Goal: Task Accomplishment & Management: Use online tool/utility

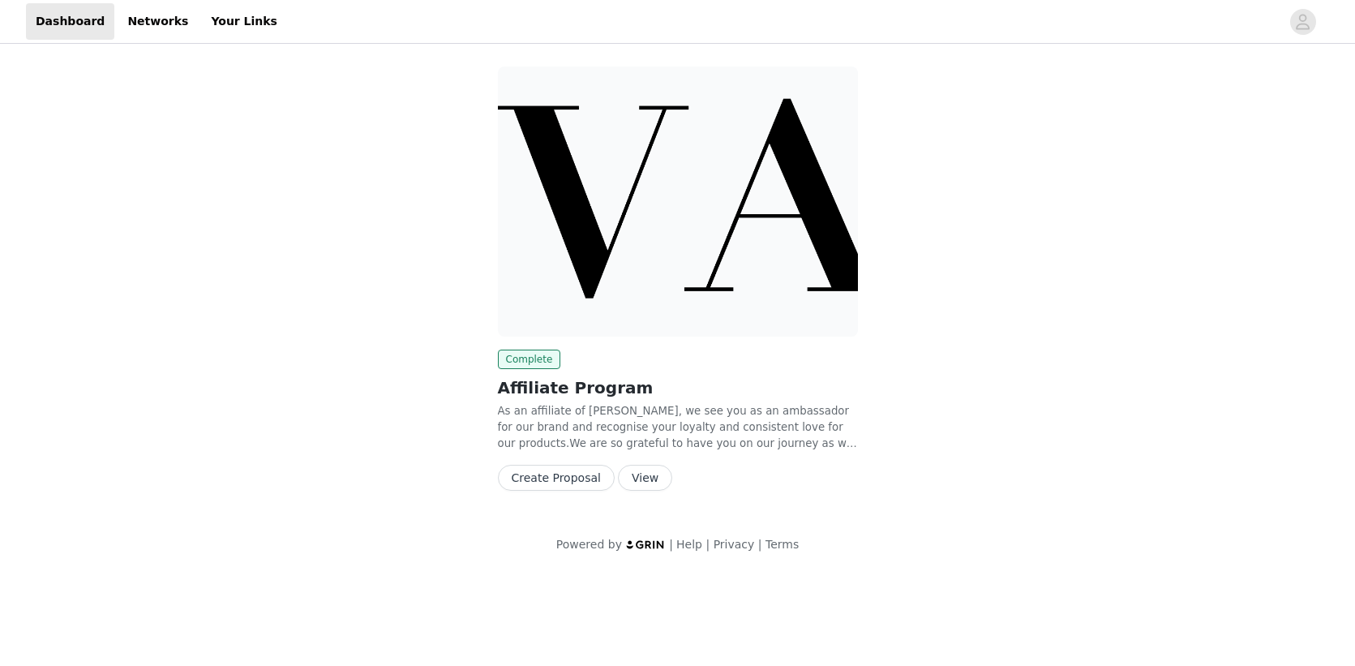
click at [642, 478] on button "View" at bounding box center [645, 477] width 54 height 26
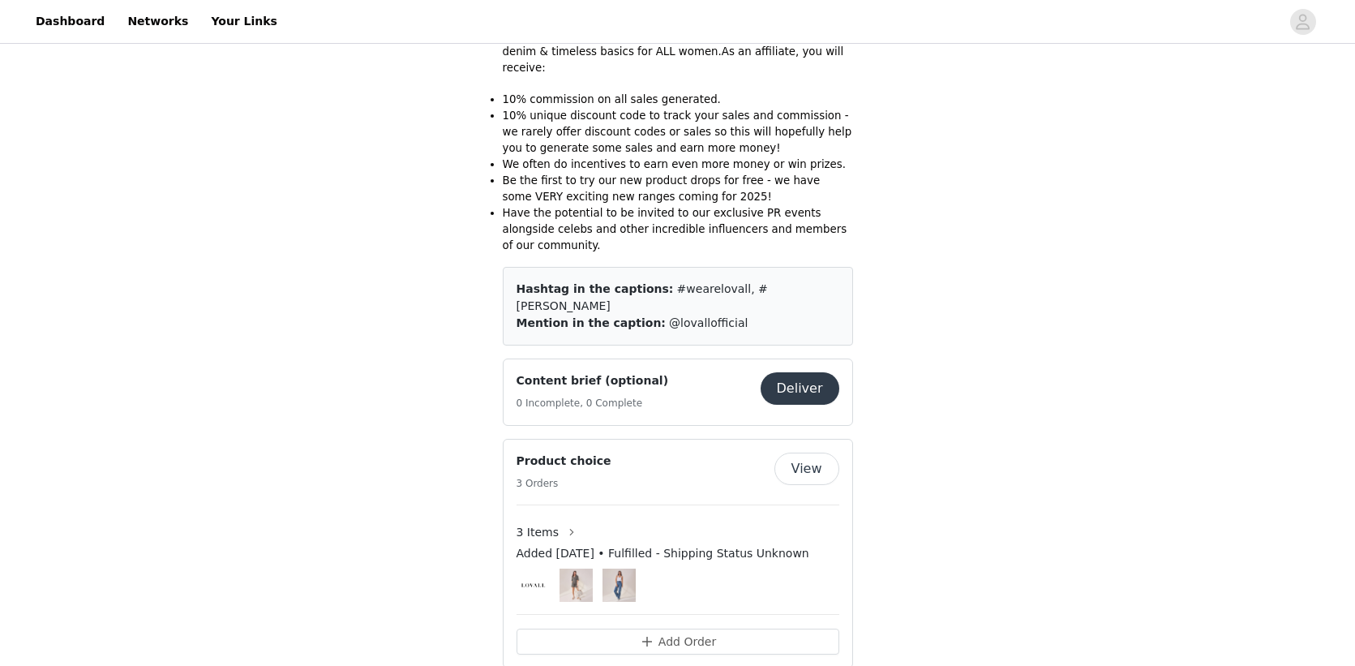
scroll to position [276, 0]
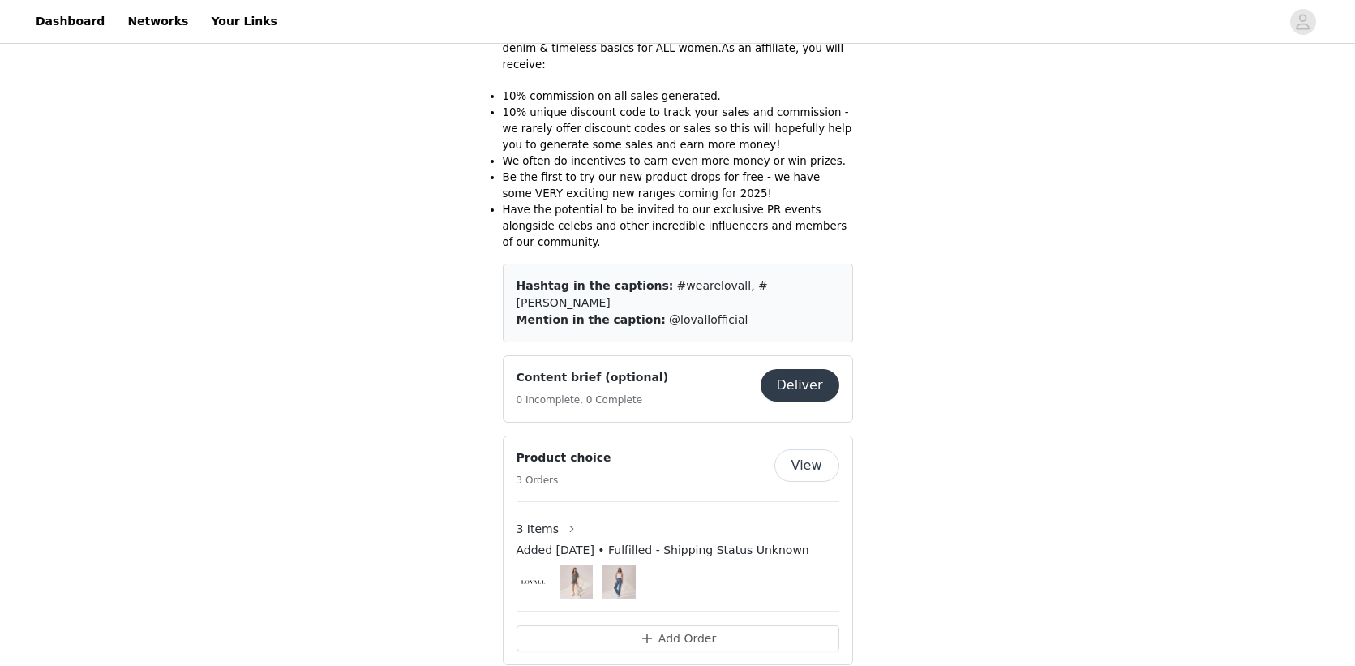
click at [805, 369] on button "Deliver" at bounding box center [799, 385] width 79 height 32
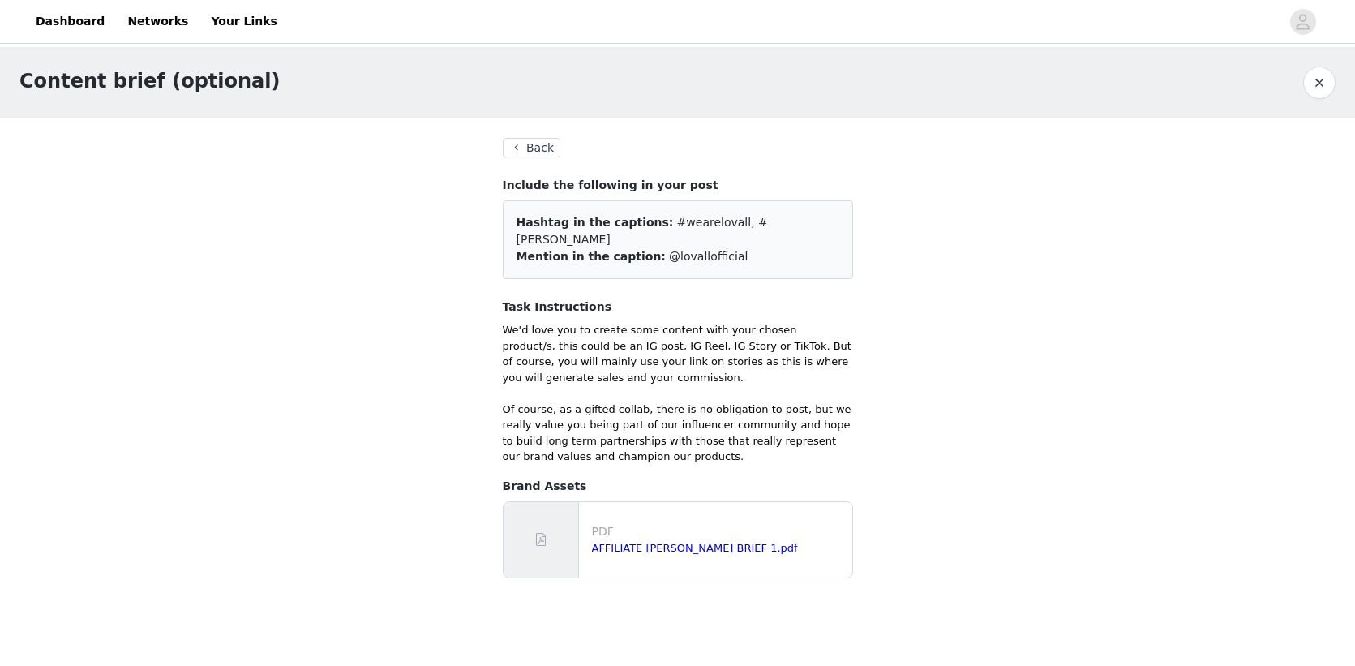
click at [513, 149] on button "Back" at bounding box center [532, 147] width 58 height 19
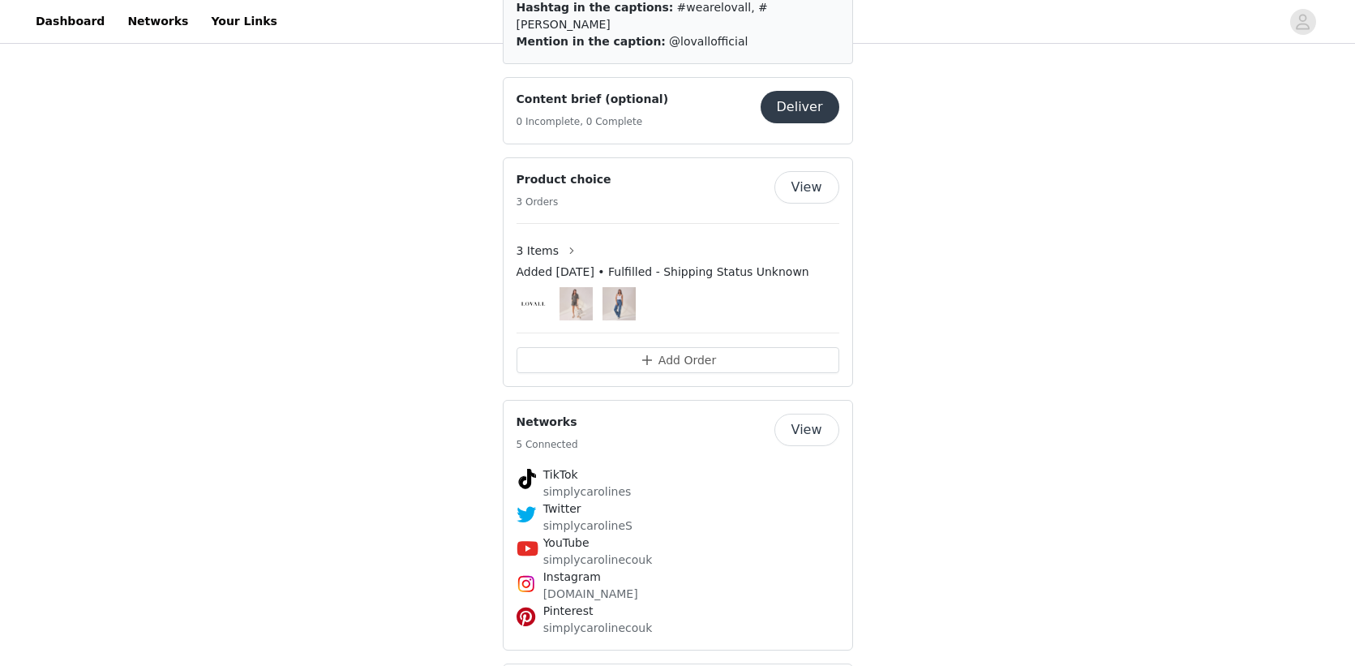
scroll to position [594, 0]
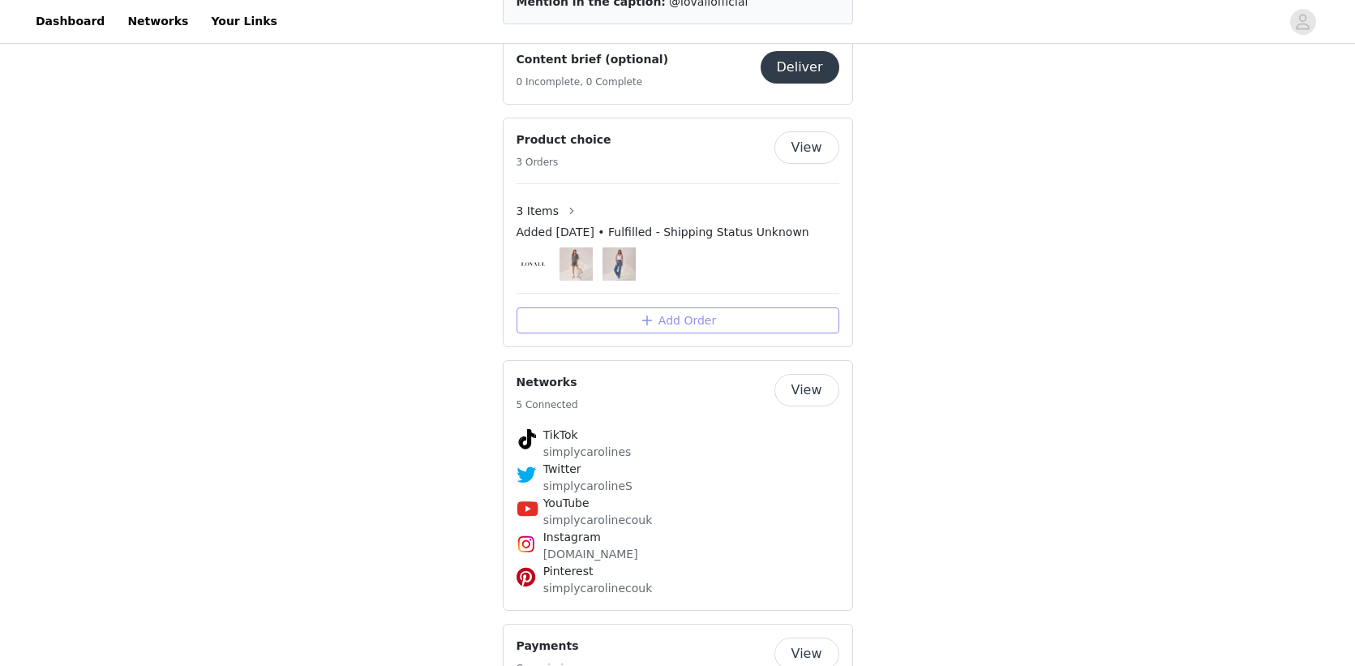
click at [714, 307] on button "Add Order" at bounding box center [677, 320] width 323 height 26
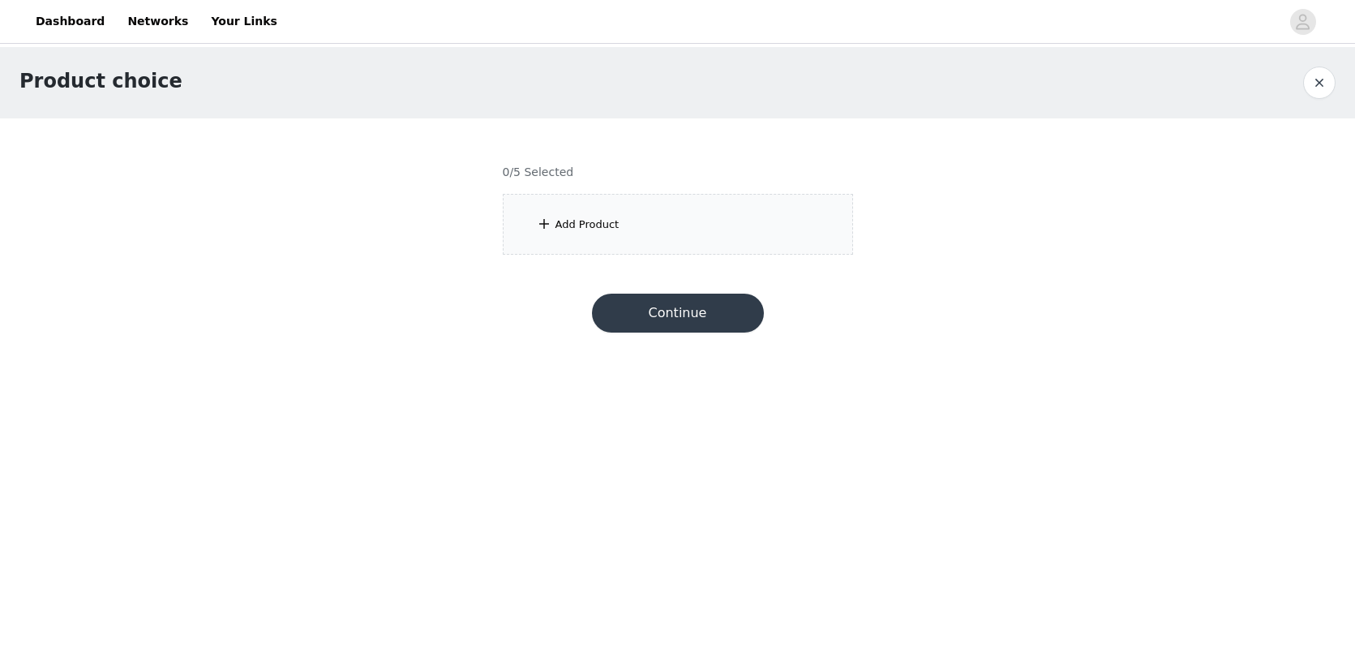
click at [664, 212] on div "Add Product" at bounding box center [678, 224] width 350 height 61
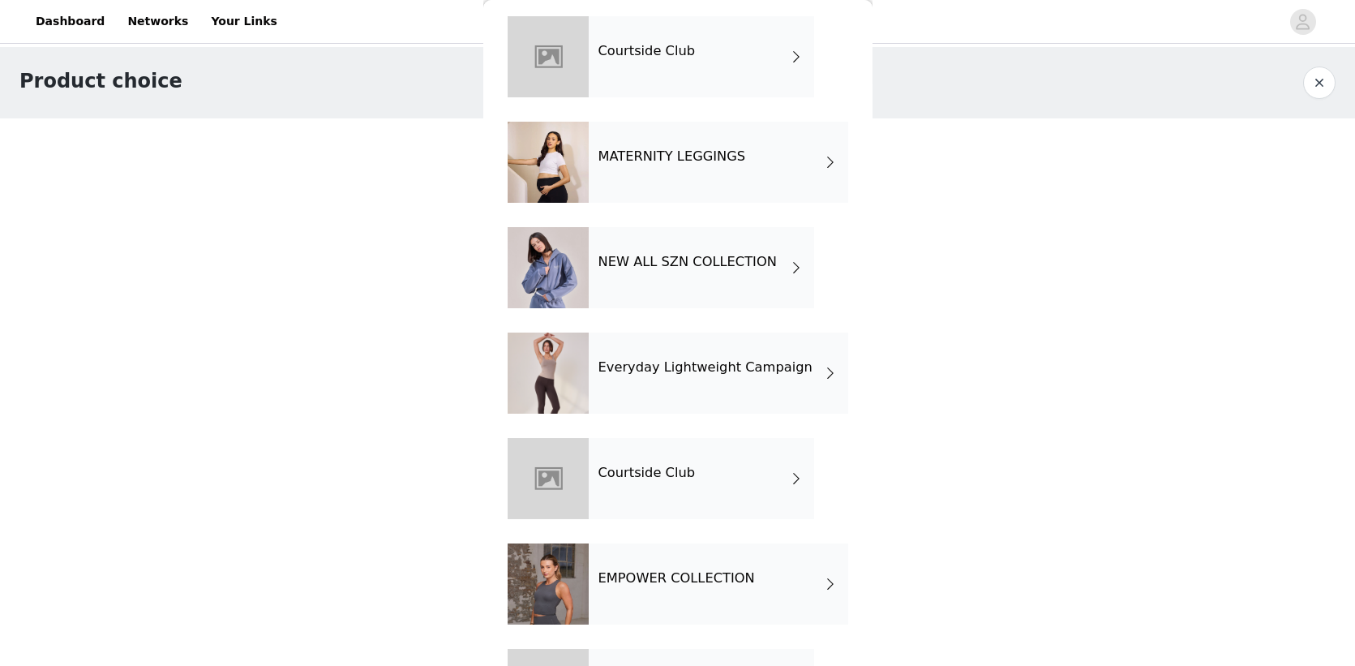
scroll to position [2682, 0]
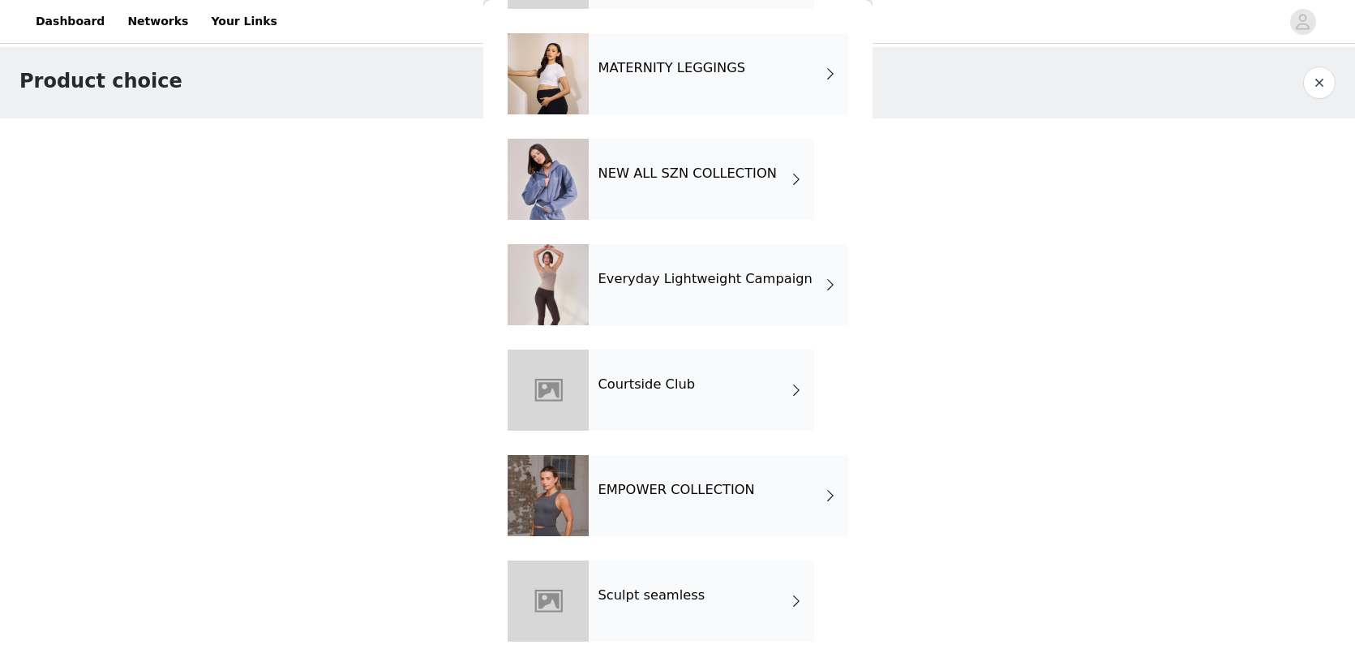
click at [1029, 261] on div "Product choice 0/5 Selected Add Product Back BESTSELLERS MATERNITY LEGGINGS NEW…" at bounding box center [677, 160] width 1355 height 227
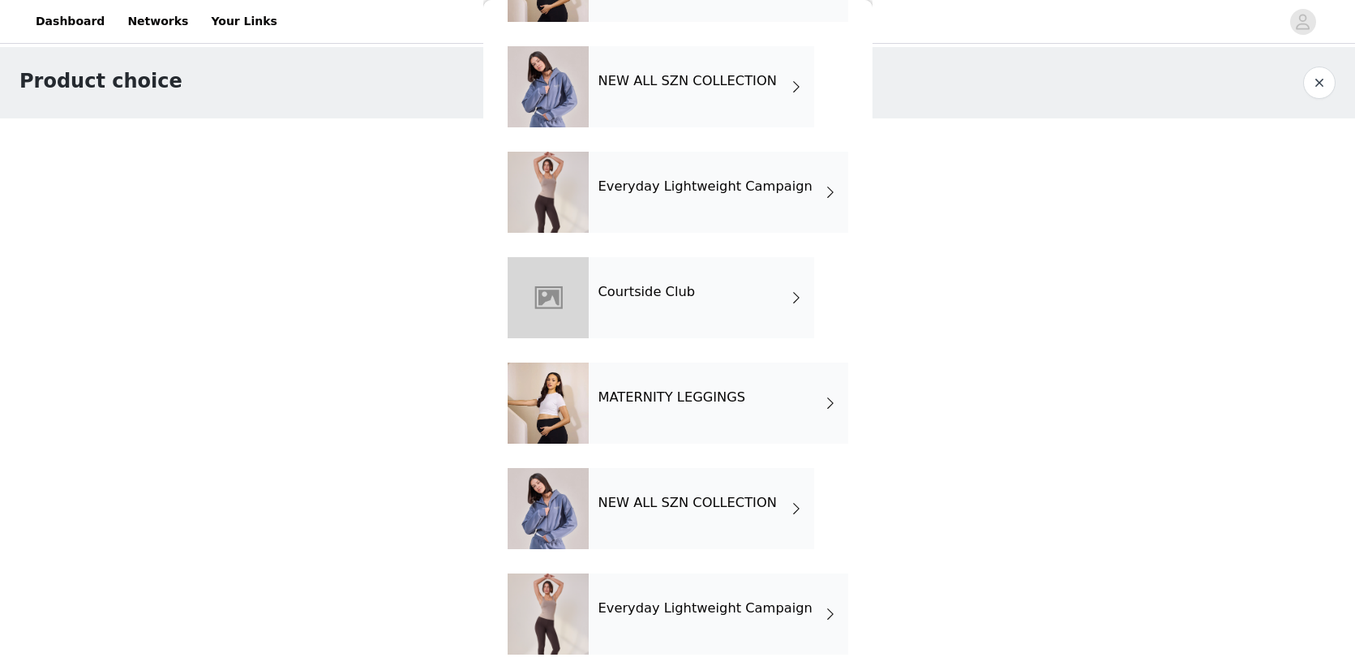
scroll to position [0, 0]
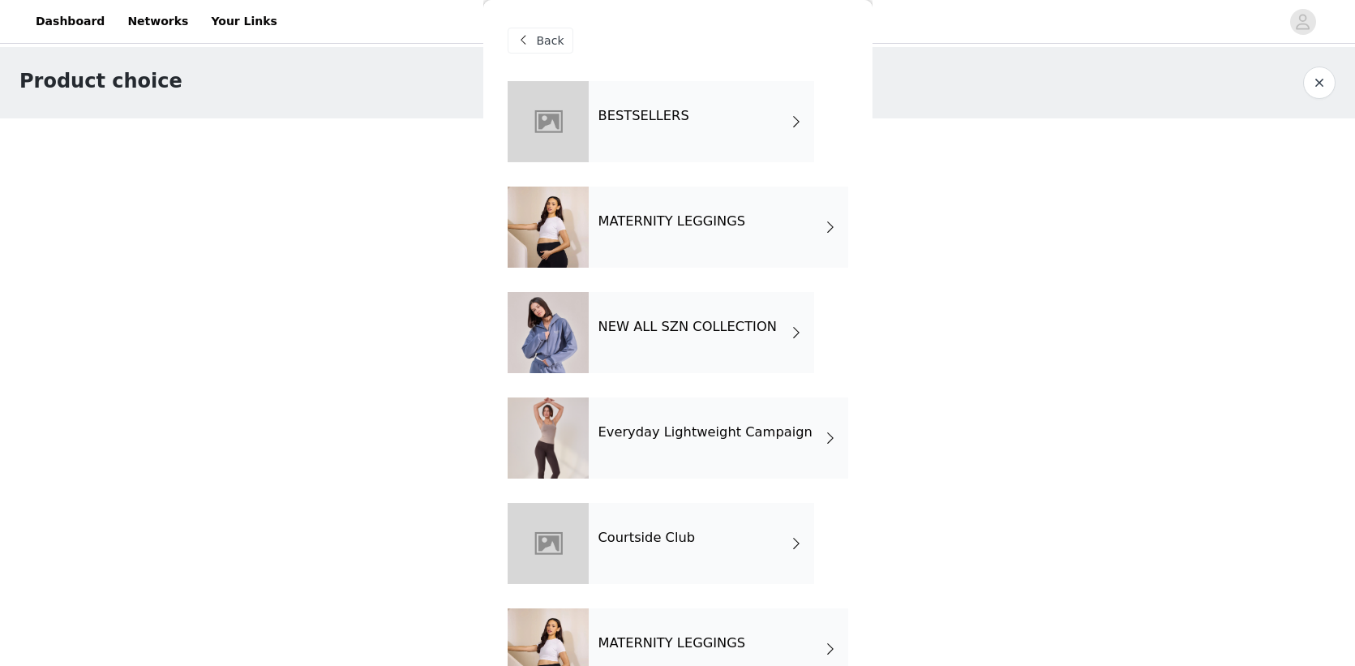
click at [668, 126] on div "BESTSELLERS" at bounding box center [701, 121] width 225 height 81
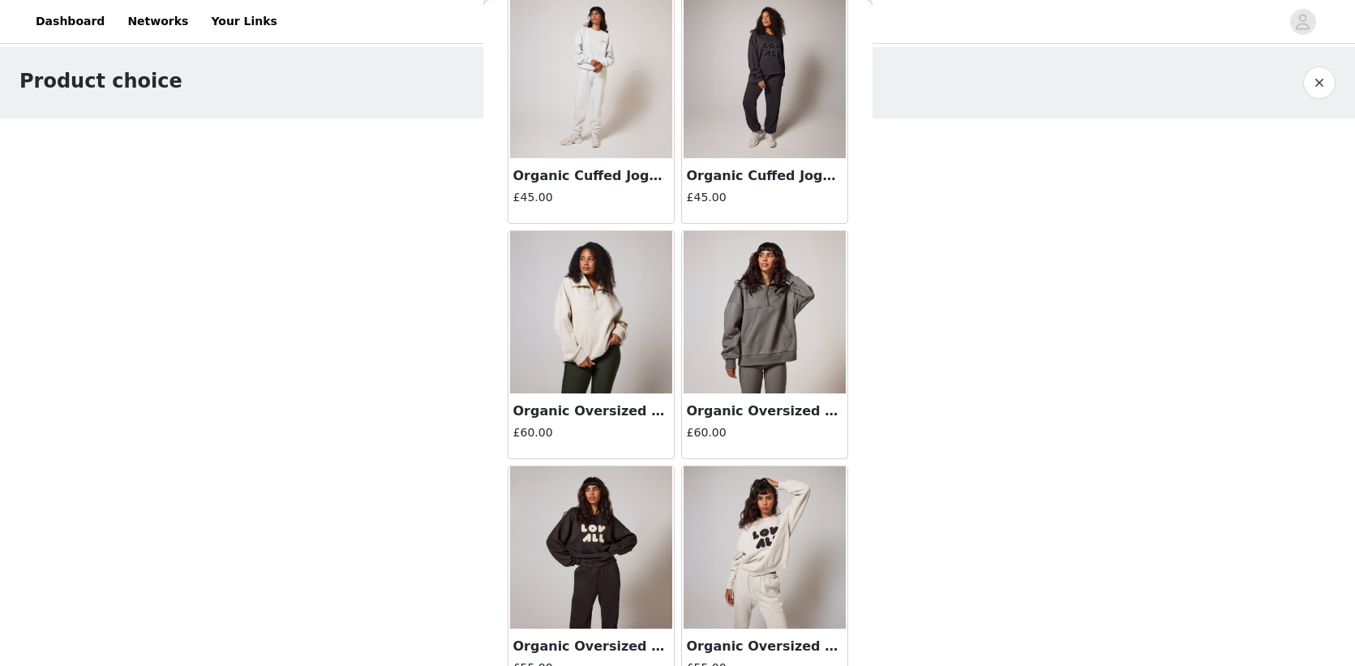
scroll to position [792, 0]
drag, startPoint x: 593, startPoint y: 398, endPoint x: 601, endPoint y: 387, distance: 12.8
click at [593, 398] on div "Organic Oversized 1/4 Zip Sweatshirt - Ecru £60.00" at bounding box center [590, 424] width 165 height 65
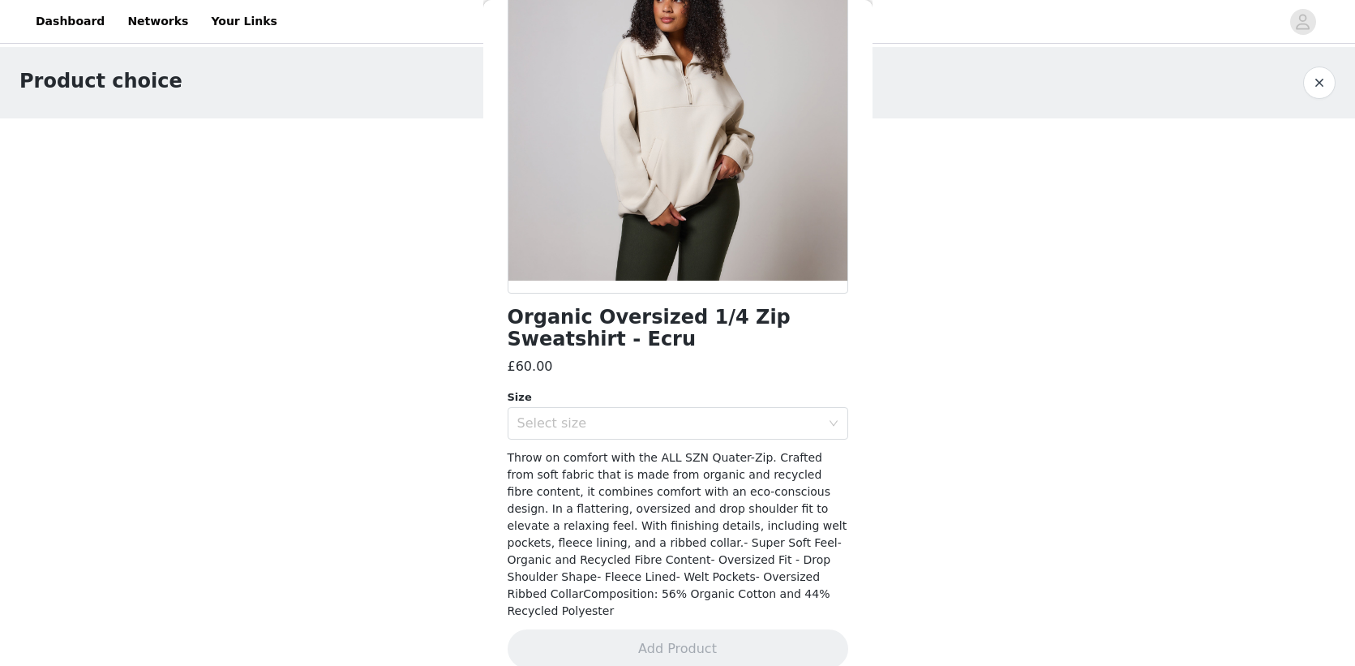
scroll to position [161, 0]
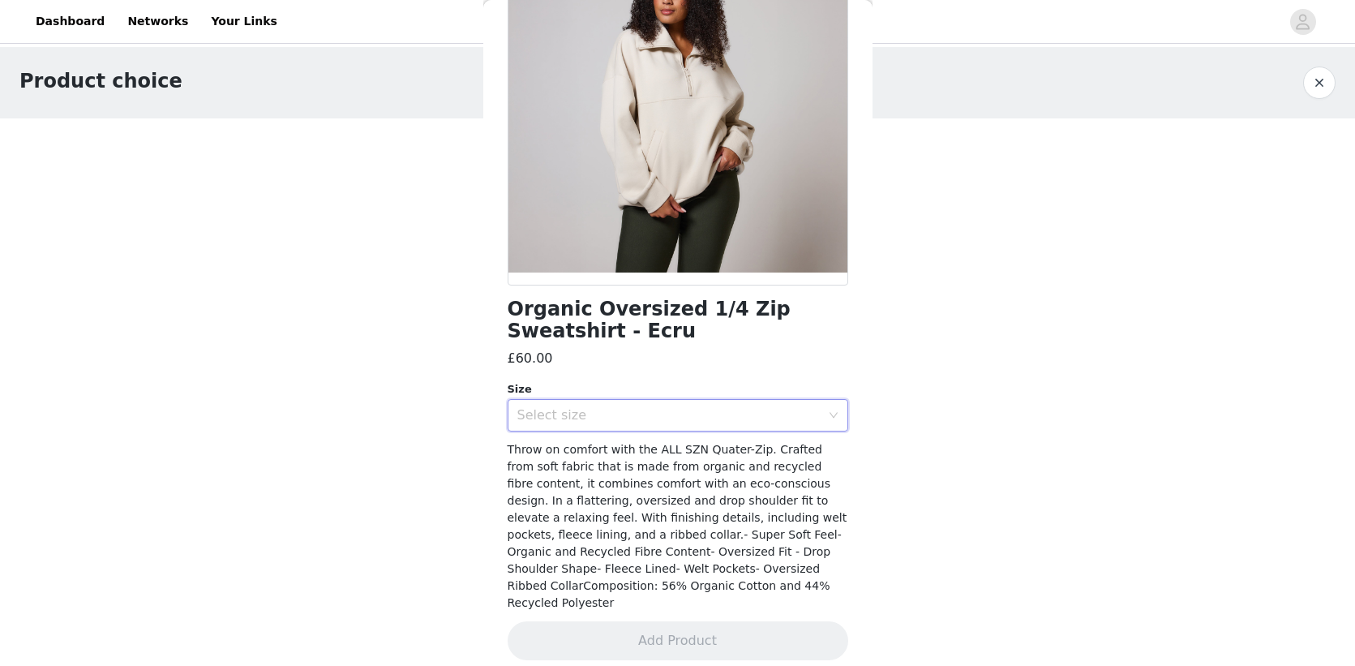
click at [832, 417] on icon "icon: down" at bounding box center [832, 415] width 8 height 6
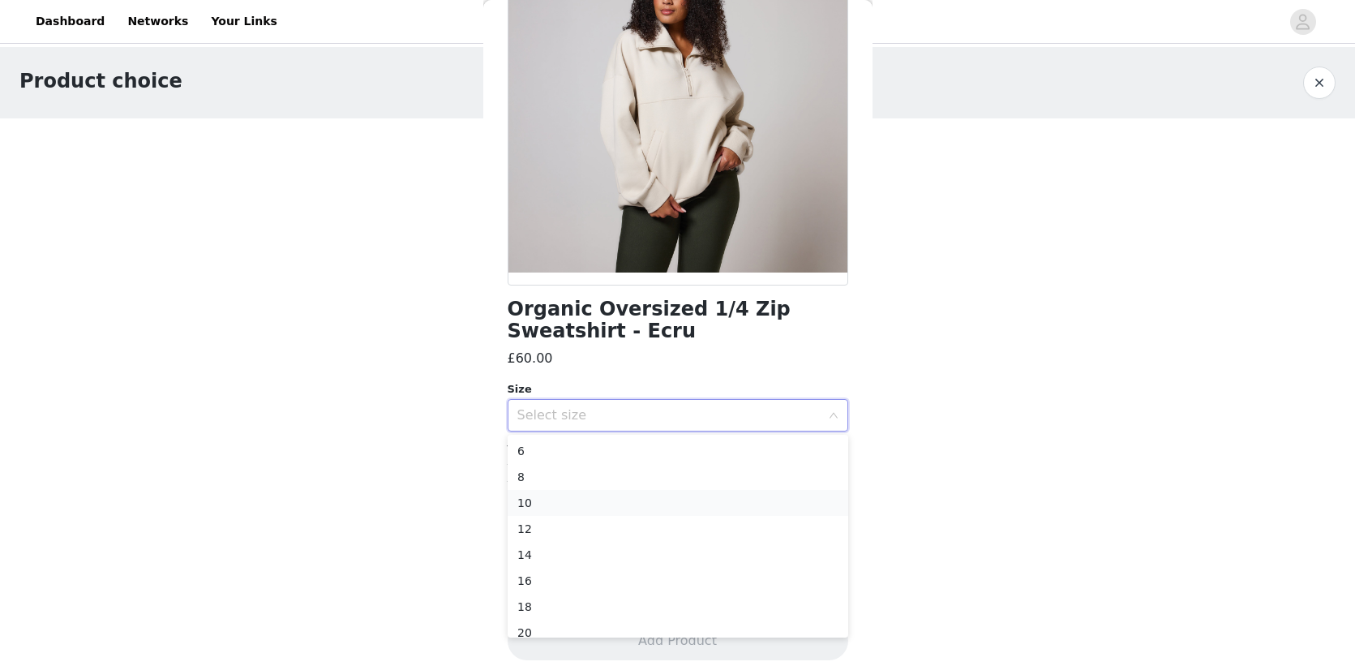
click at [713, 499] on li "10" at bounding box center [677, 503] width 340 height 26
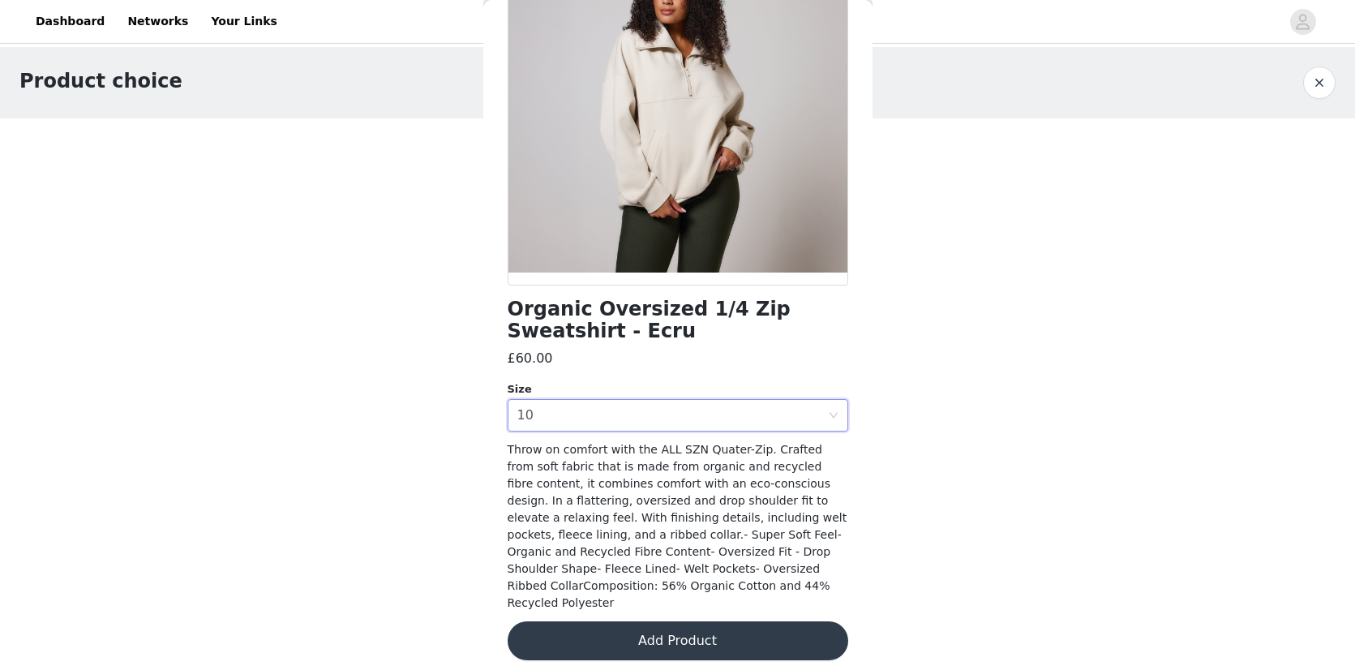
click at [681, 628] on button "Add Product" at bounding box center [677, 640] width 340 height 39
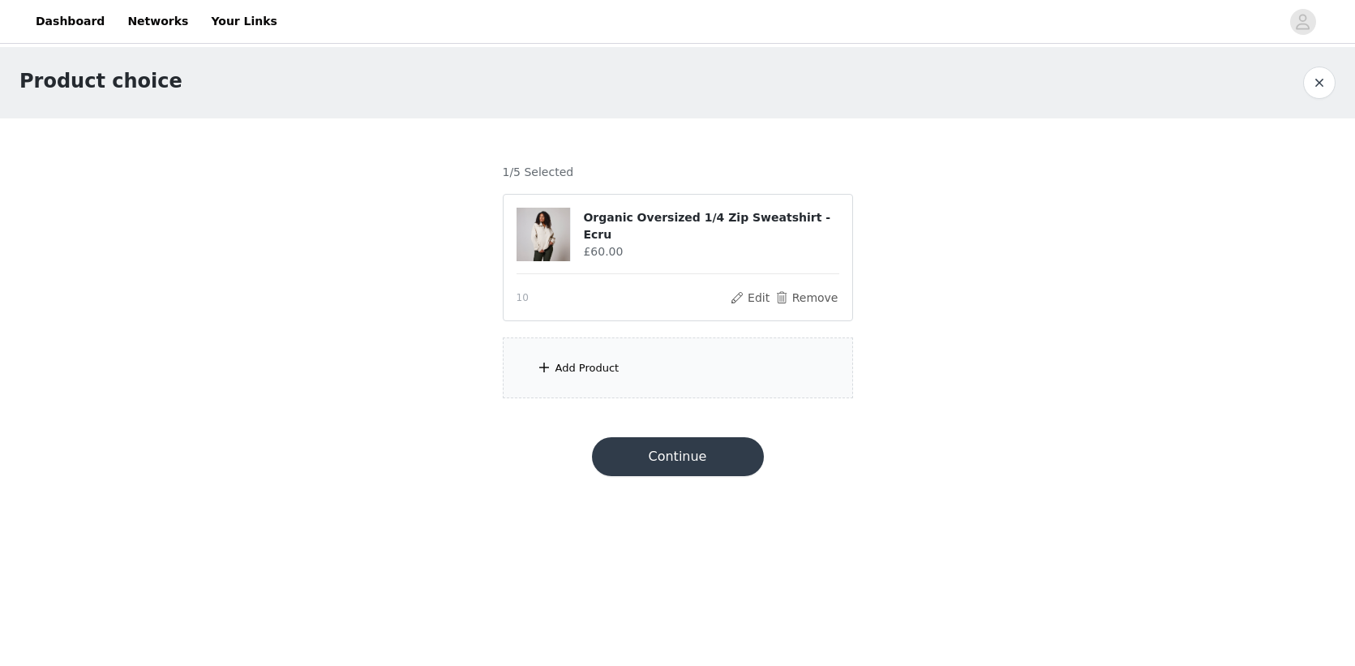
click at [714, 370] on div "Add Product" at bounding box center [678, 367] width 350 height 61
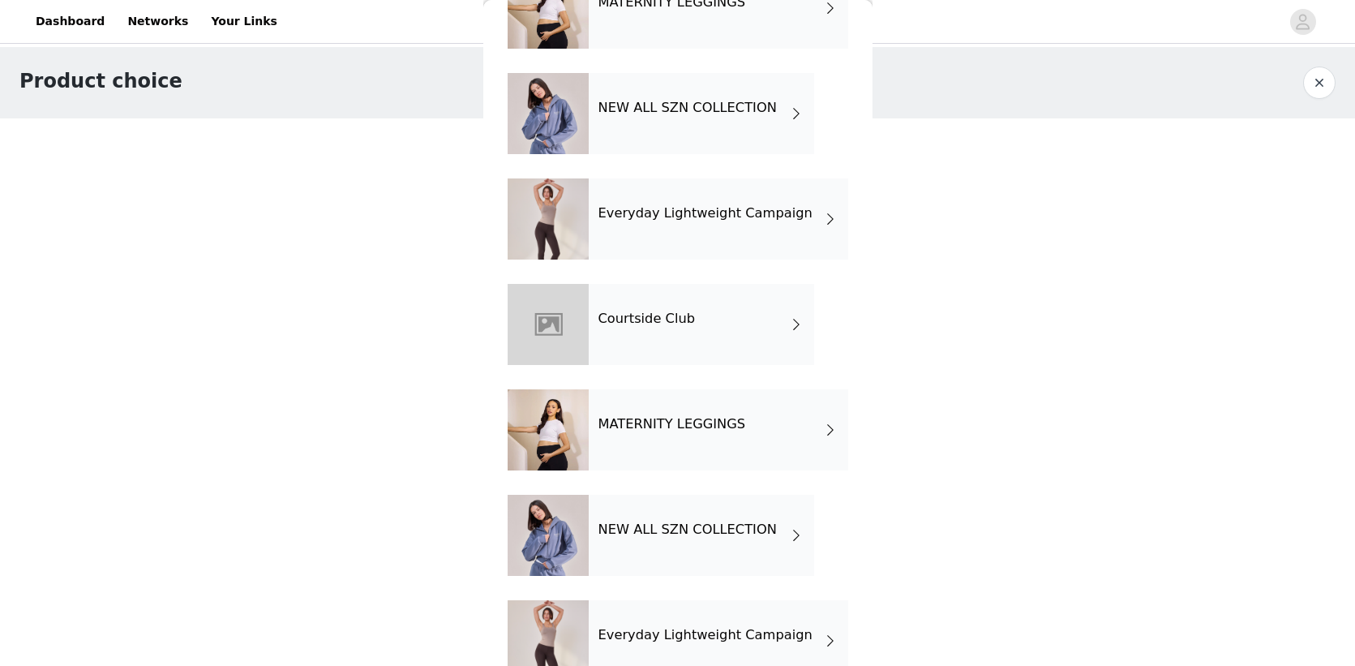
scroll to position [220, 0]
click at [697, 320] on div "Courtside Club" at bounding box center [701, 323] width 225 height 81
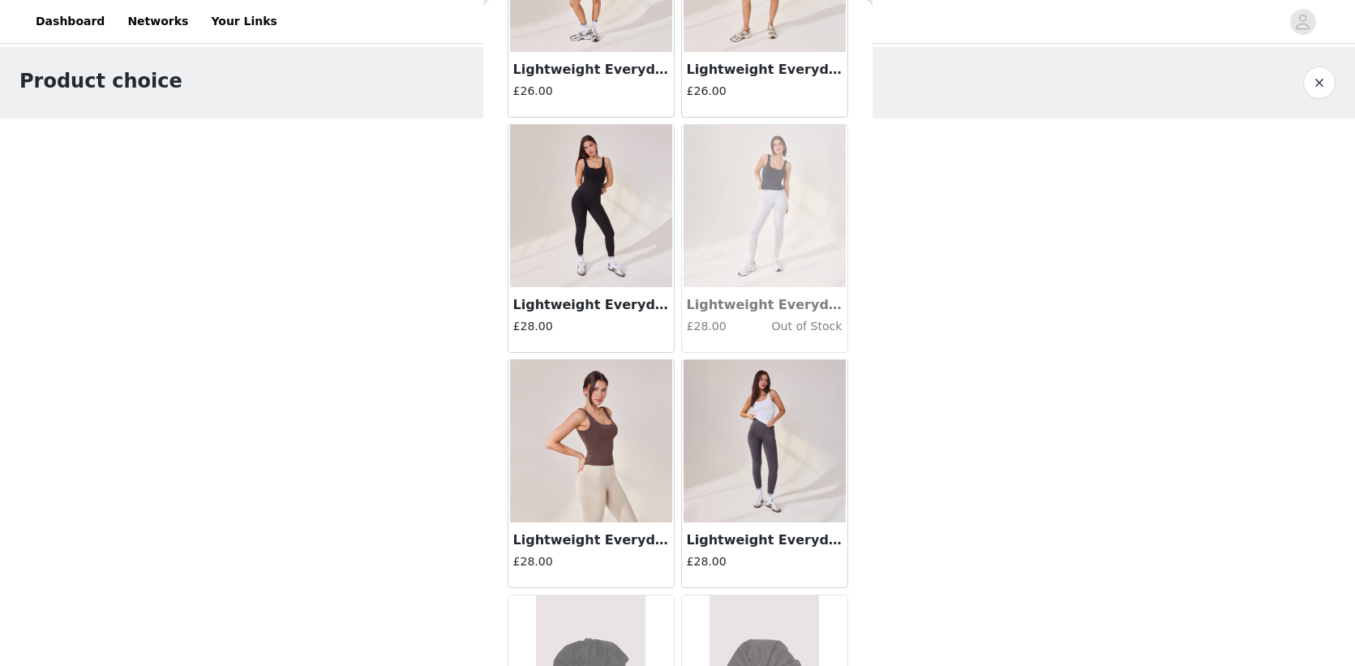
scroll to position [0, 0]
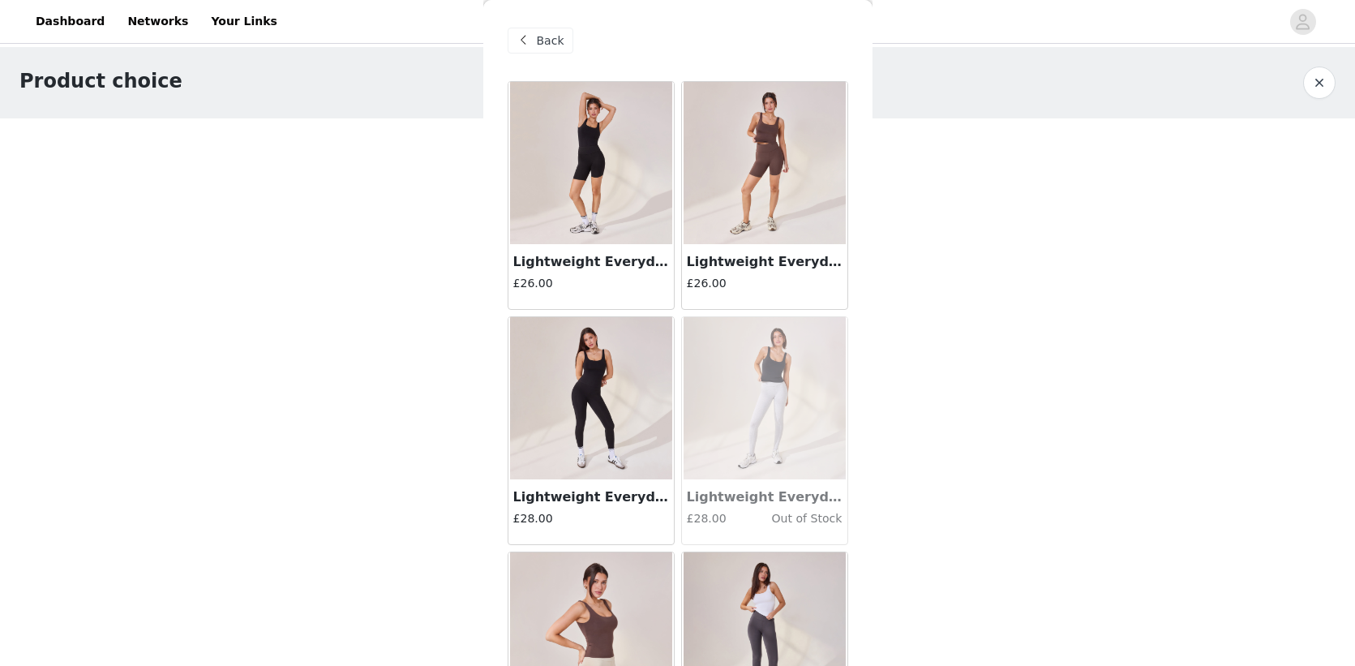
click at [540, 36] on span "Back" at bounding box center [551, 40] width 28 height 17
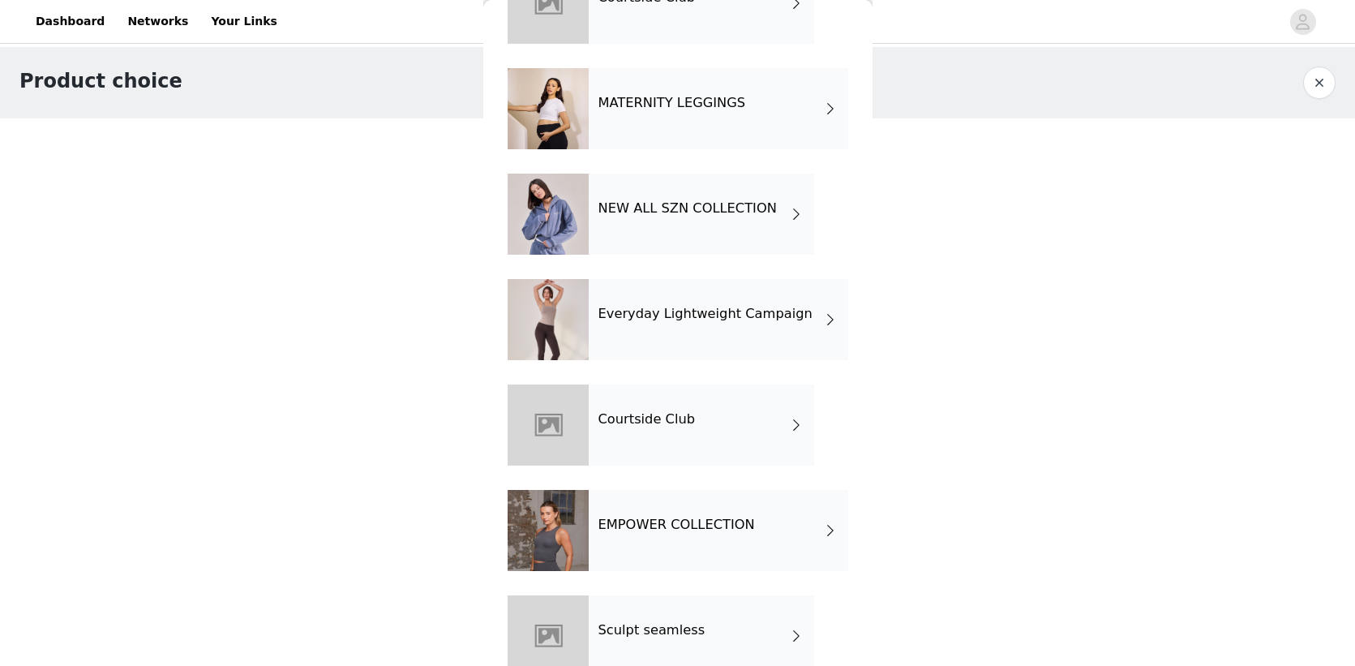
scroll to position [2682, 0]
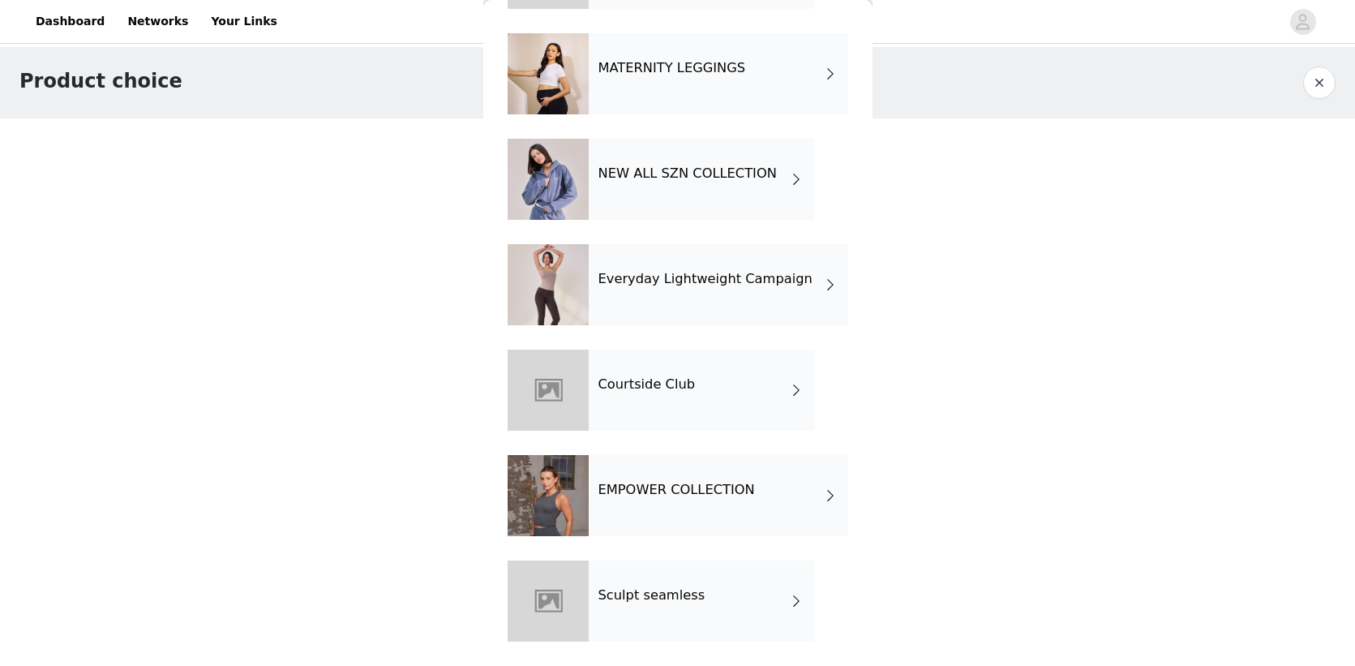
click at [743, 594] on div "Sculpt seamless" at bounding box center [701, 600] width 225 height 81
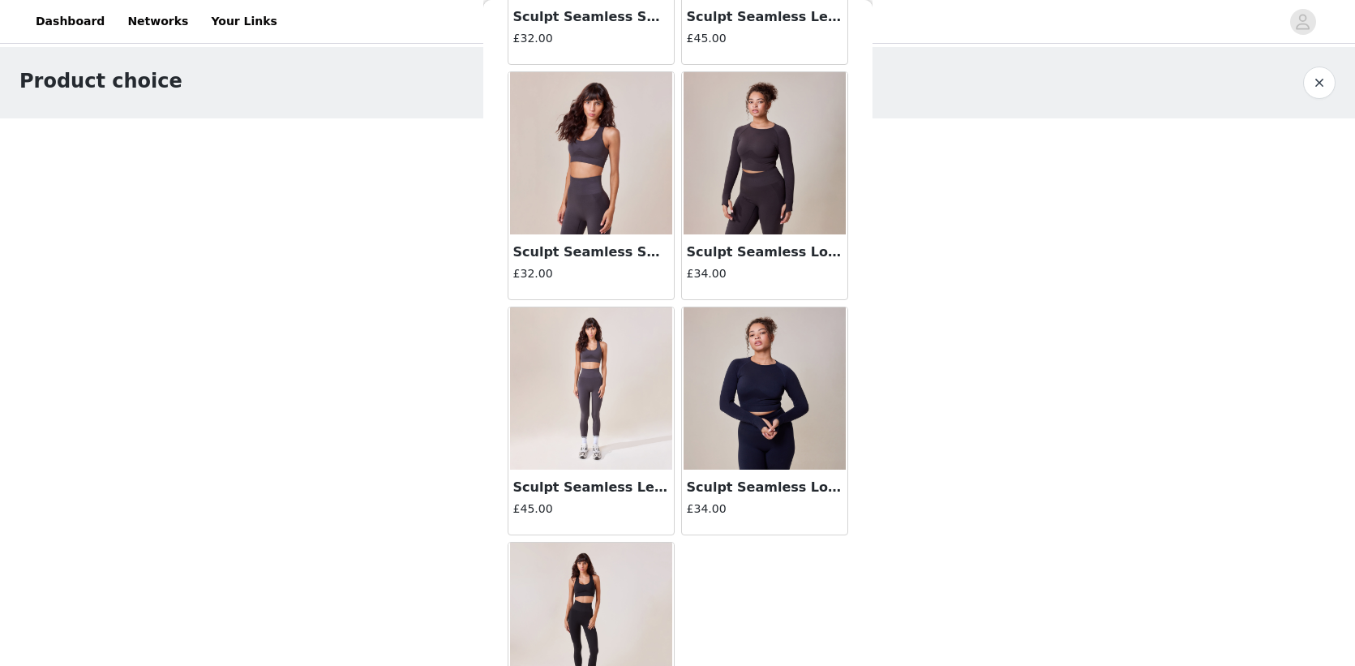
scroll to position [588, 0]
